Goal: Task Accomplishment & Management: Complete application form

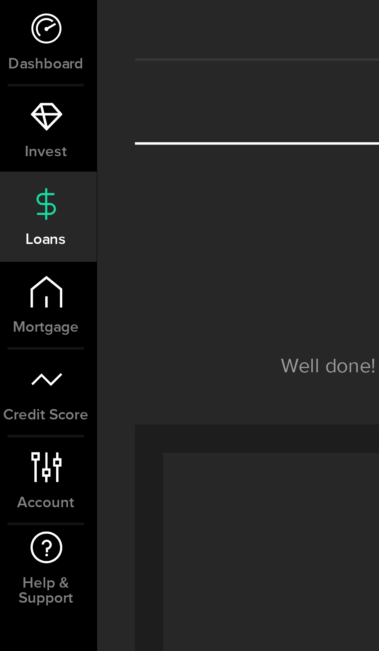
click at [19, 97] on icon at bounding box center [16, 94] width 10 height 10
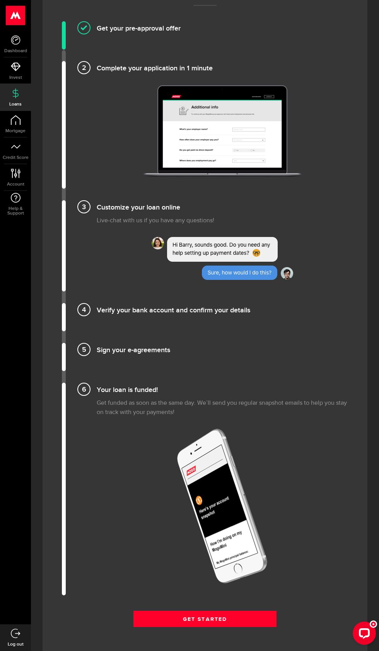
scroll to position [617, 0]
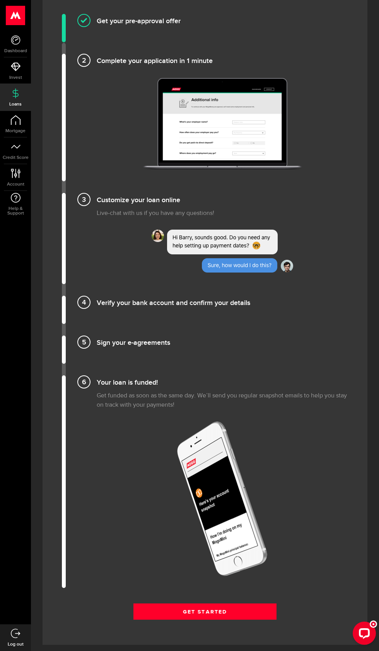
click at [255, 348] on h4 "Sign your e-agreements" at bounding box center [222, 342] width 251 height 13
click at [228, 364] on li "Sign your e-agreements" at bounding box center [205, 350] width 286 height 28
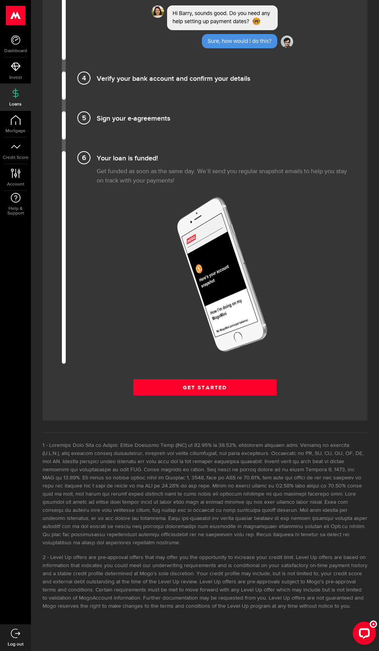
scroll to position [867, 0]
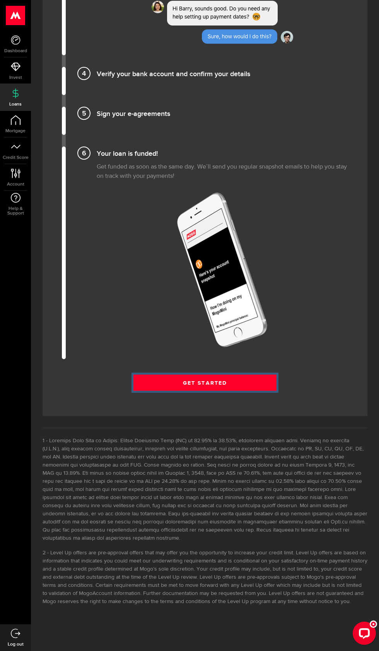
click at [216, 391] on link "Get Started" at bounding box center [204, 383] width 143 height 16
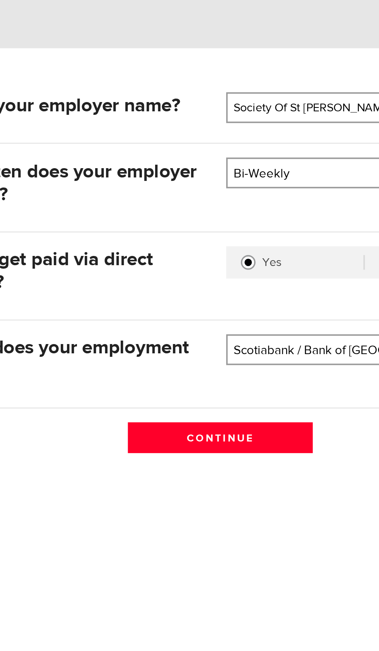
click at [208, 347] on input "Continue" at bounding box center [189, 349] width 97 height 16
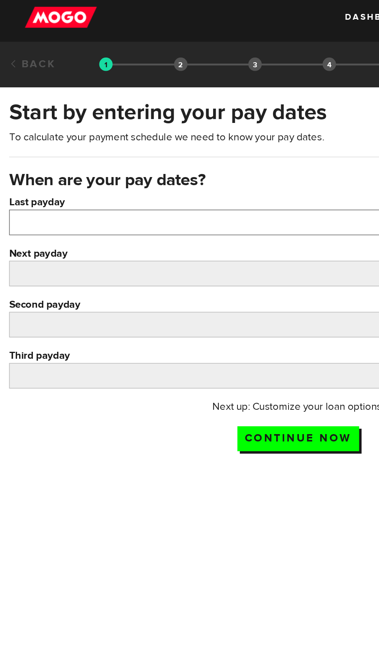
click at [90, 150] on input "Last payday" at bounding box center [189, 146] width 367 height 16
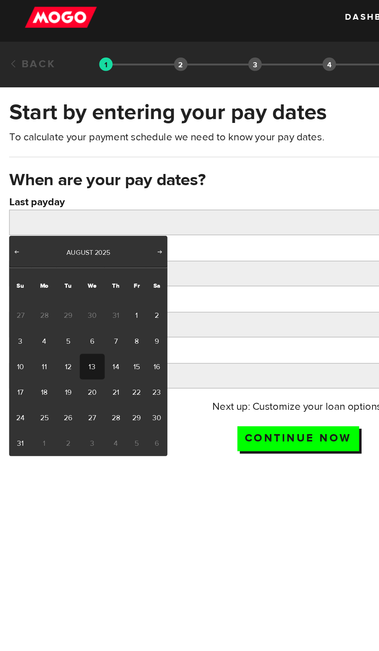
click at [73, 221] on link "7" at bounding box center [73, 221] width 14 height 16
type input "[DATE]"
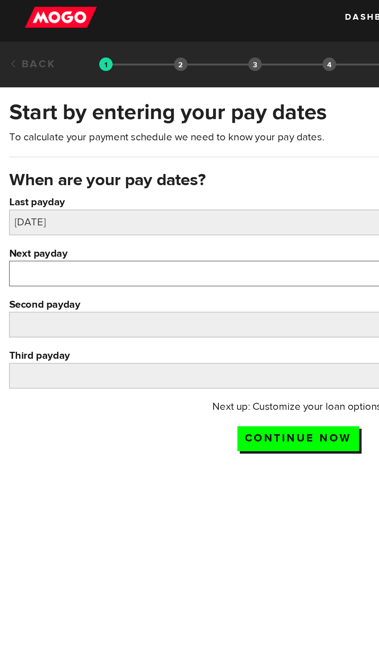
click at [81, 182] on input "Next payday" at bounding box center [189, 178] width 367 height 16
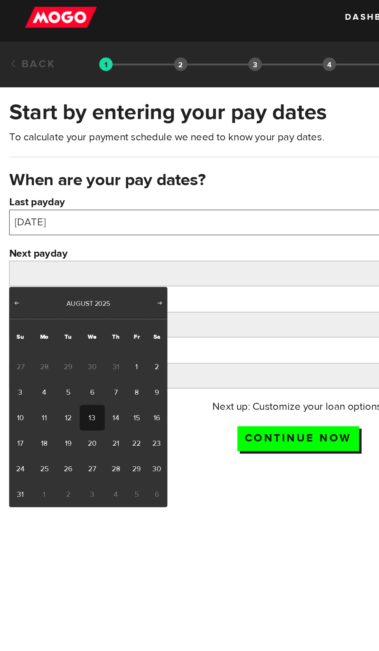
click at [72, 143] on input "2025/08/07" at bounding box center [189, 146] width 367 height 16
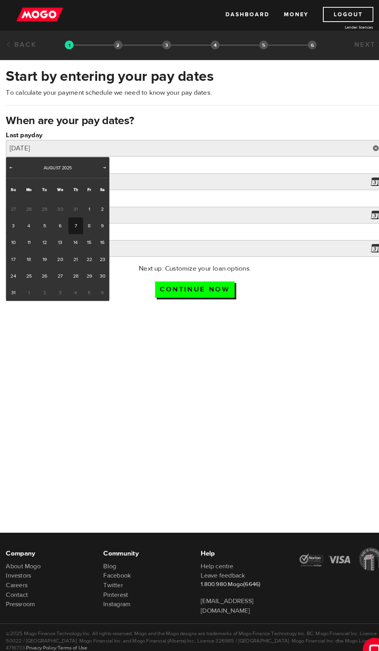
click at [116, 377] on div at bounding box center [189, 370] width 379 height 131
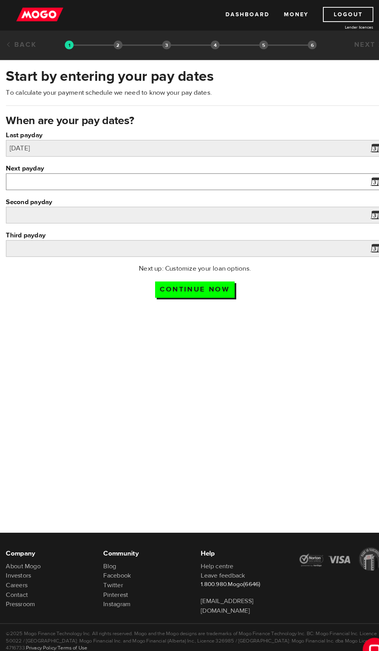
click at [73, 182] on input "Next payday" at bounding box center [189, 178] width 367 height 16
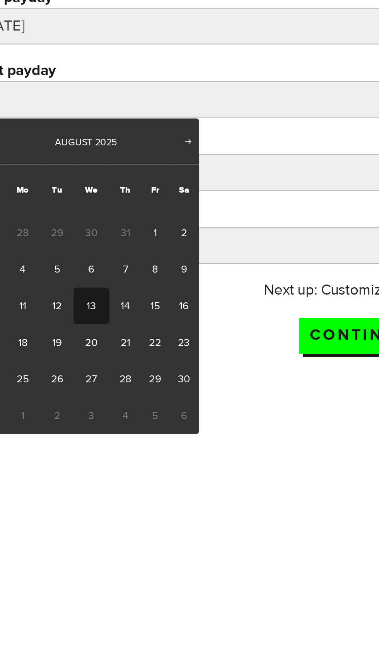
click at [78, 287] on link "21" at bounding box center [73, 286] width 14 height 16
type input "2025/08/21"
type input "2025/9/4"
type input "2025/9/18"
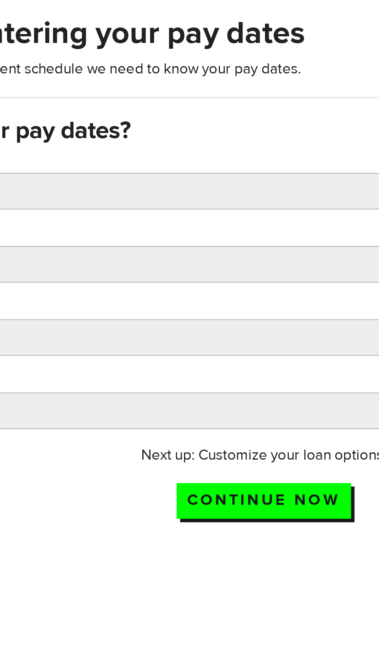
click at [201, 284] on input "Continue now" at bounding box center [189, 283] width 77 height 16
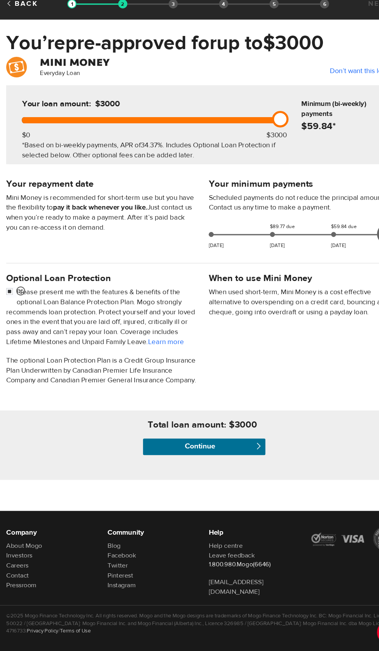
click at [204, 467] on input "Continue" at bounding box center [191, 459] width 115 height 15
